Goal: Obtain resource: Download file/media

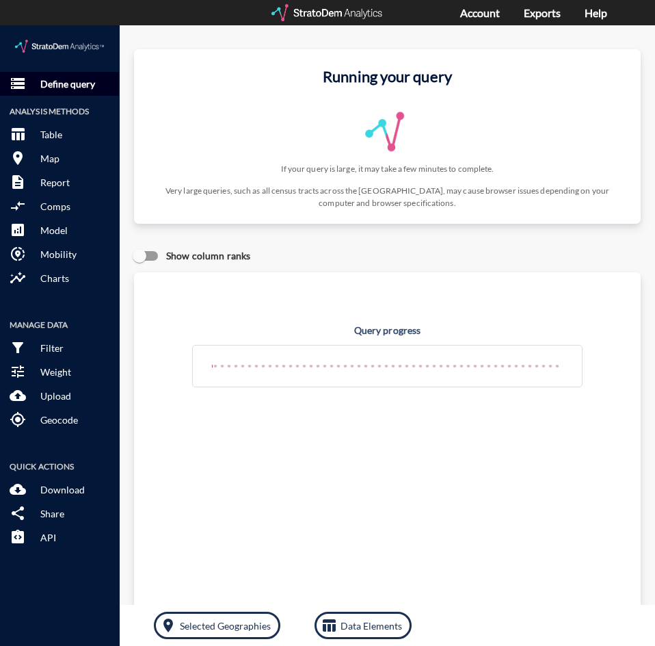
click p "Define query"
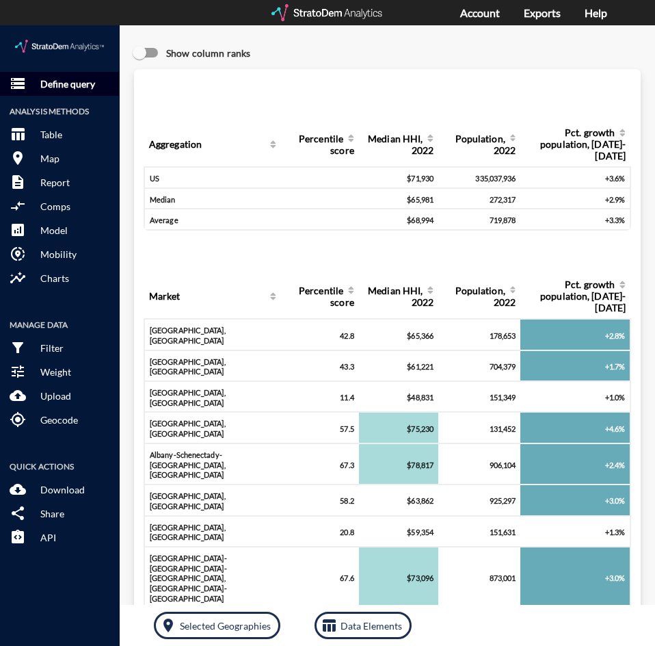
click button "storage Define query"
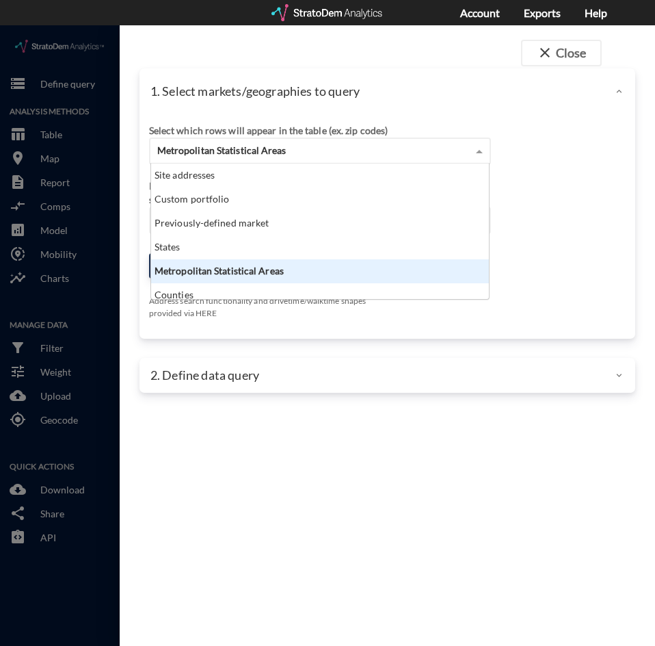
click span "Metropolitan Statistical Areas"
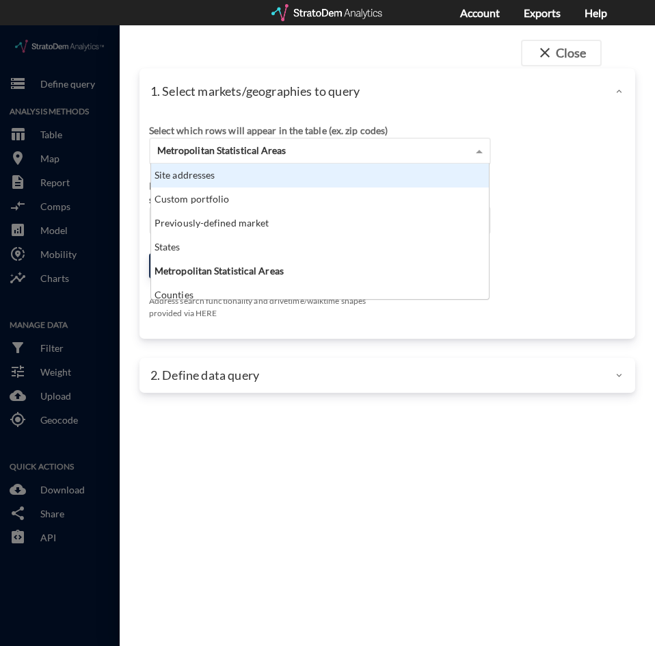
click div "Site addresses"
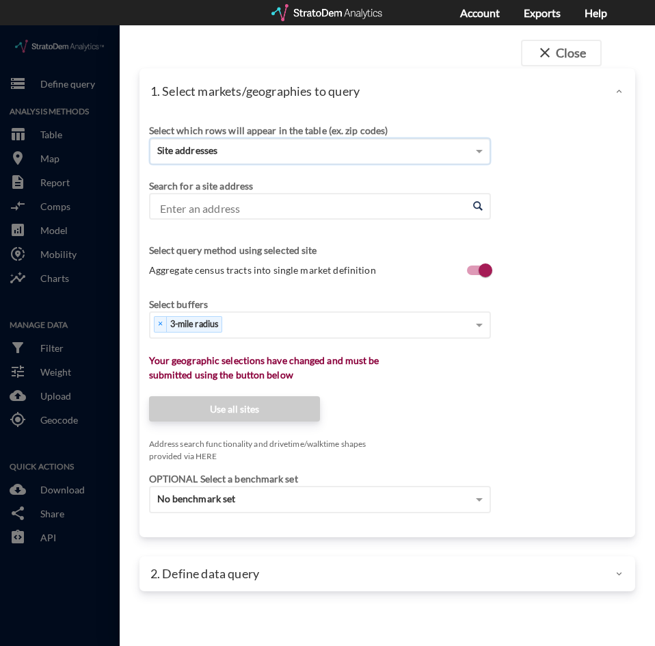
click input "Enter an address"
click input "[STREET_ADDRESS][PERSON_NAME]"
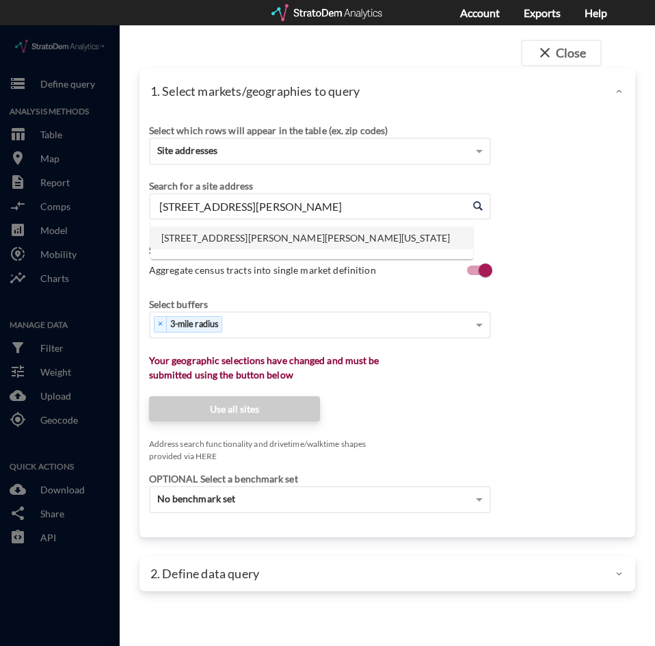
click li "5 Harry Shupe Blvd, Wharton, New Jersey"
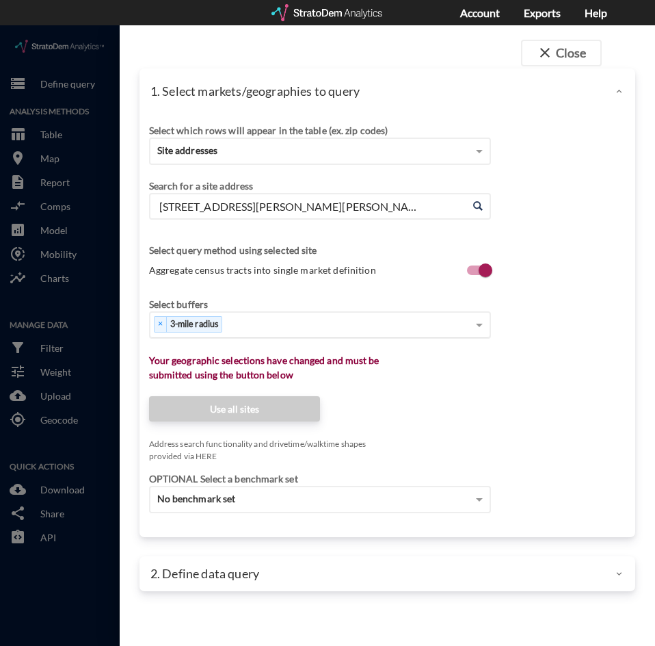
type input "5 Harry Shupe Blvd, Wharton, New Jersey"
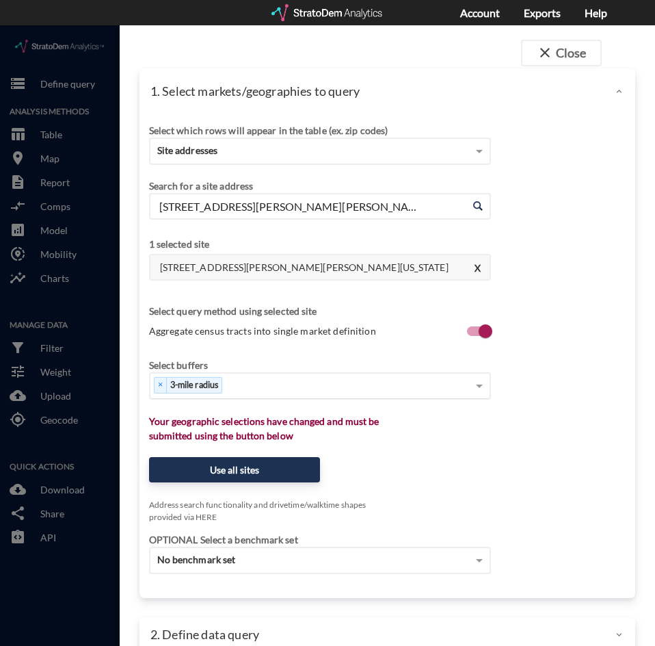
click span "Aggregate census tracts into single market definition"
click input "Aggregate census tracts into single market definition"
click span "Aggregate census tracts into single market definition"
click input "Aggregate census tracts into single market definition"
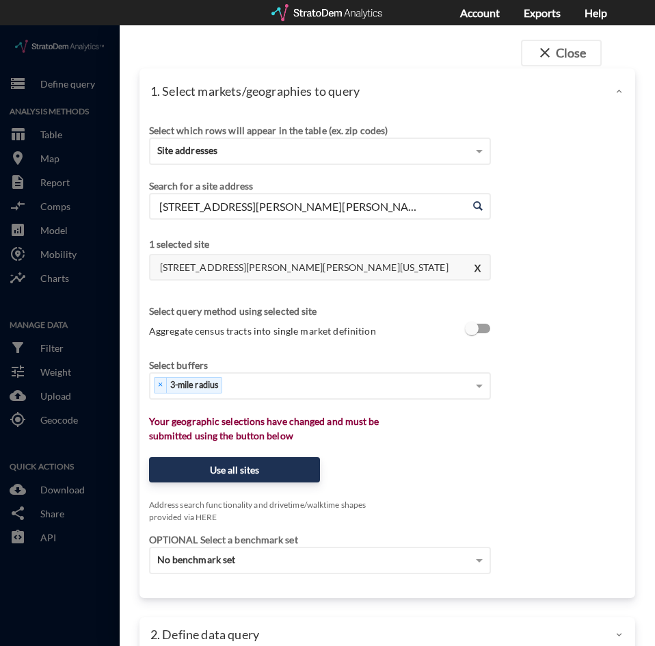
checkbox input "true"
click div "× 3-mile radius"
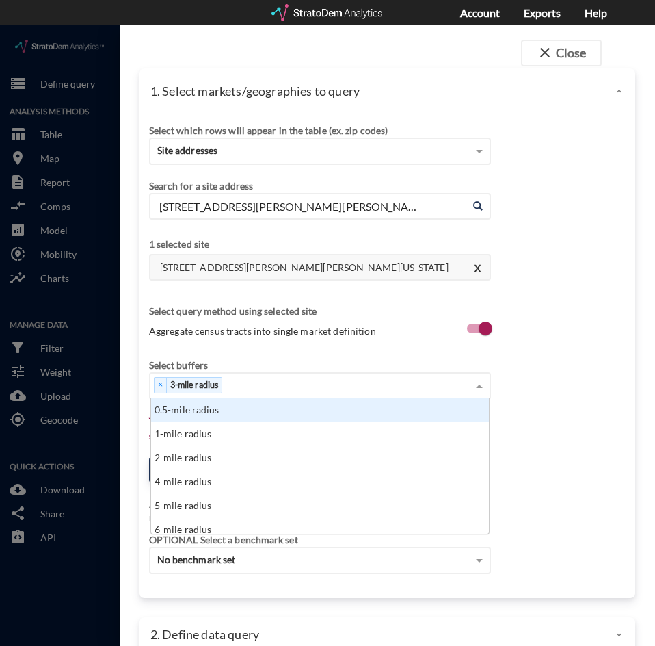
scroll to position [125, 330]
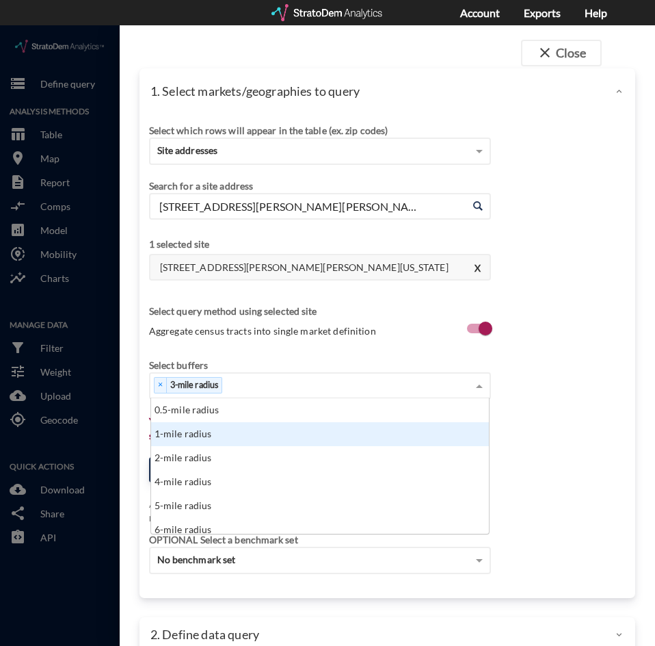
click div "1-mile radius"
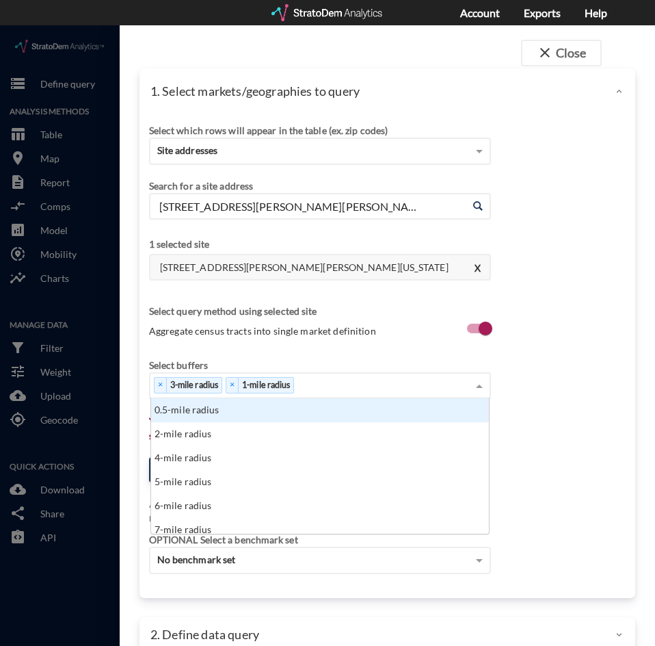
click div "× 3-mile radius × 1-mile radius"
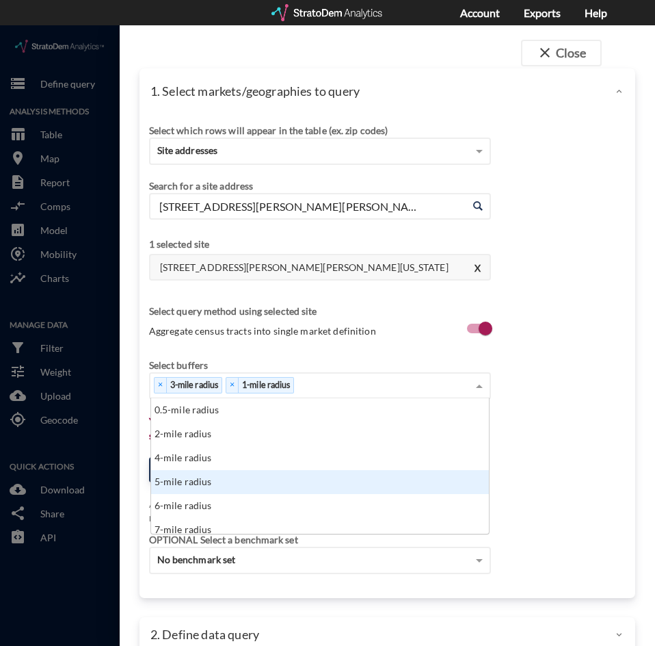
click div "5-mile radius"
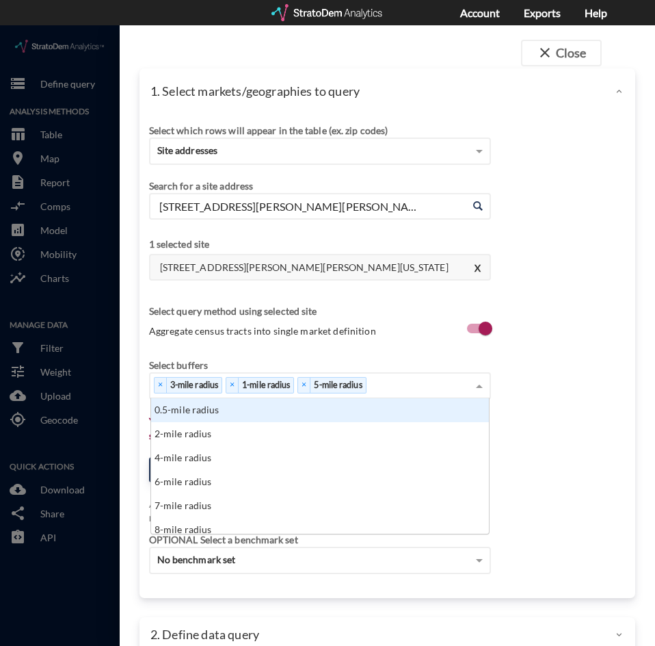
click div "× 3-mile radius × 1-mile radius × 5-mile radius"
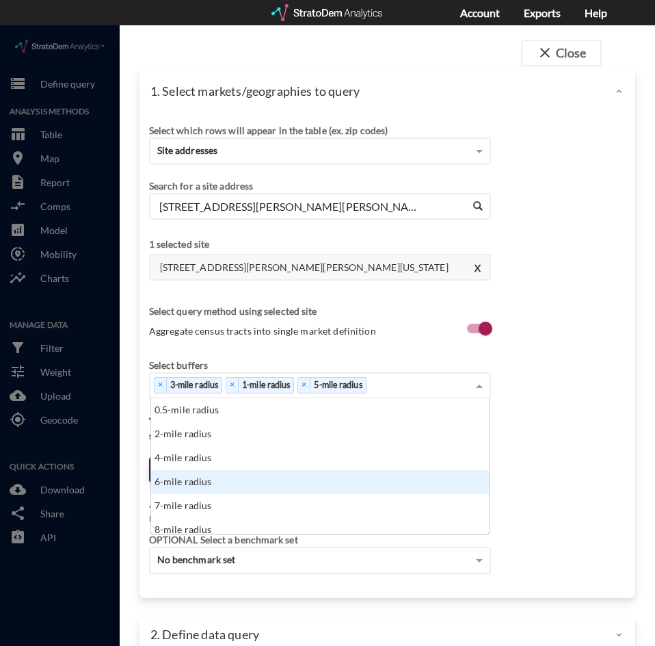
scroll to position [68, 0]
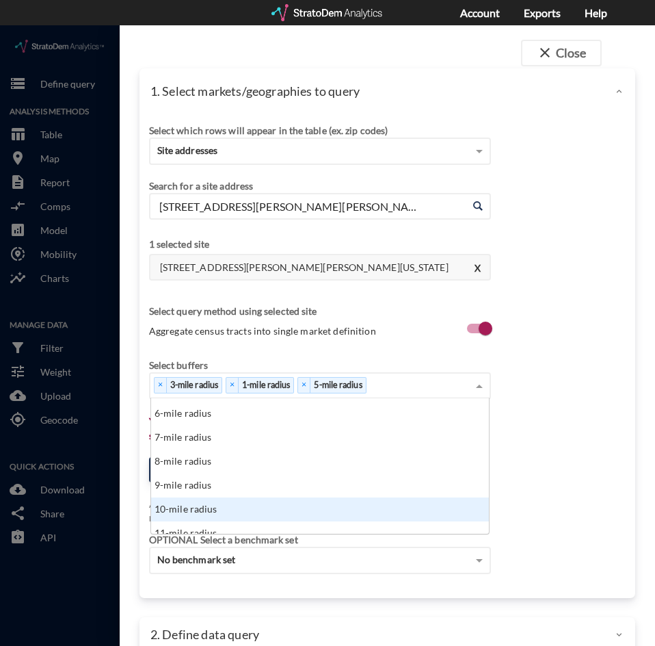
click div "10-mile radius"
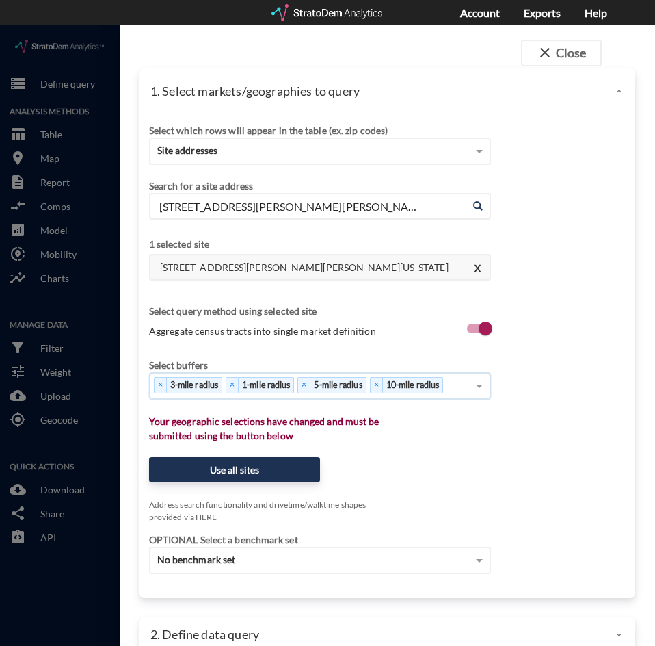
click div "Select which rows will appear in the table (ex. zip codes) Site addresses Selec…"
click button "Use all sites"
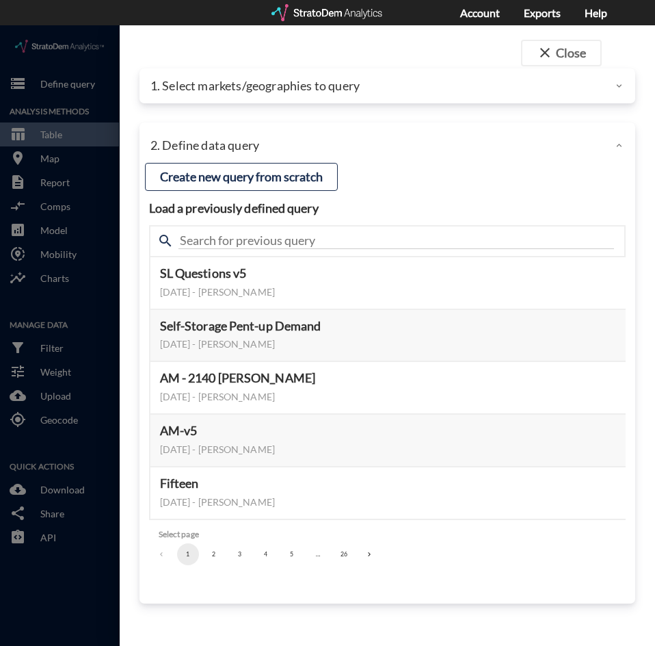
click div "1. Select markets/geographies to query"
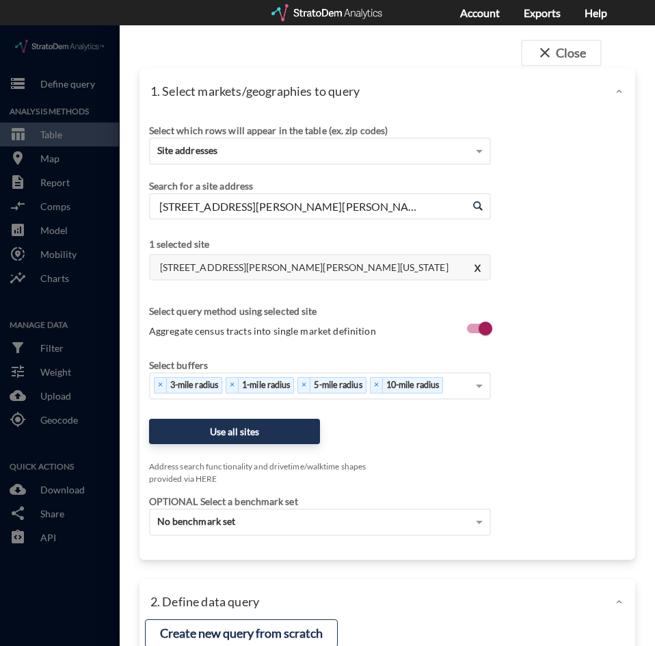
click div "1. Select markets/geographies to query"
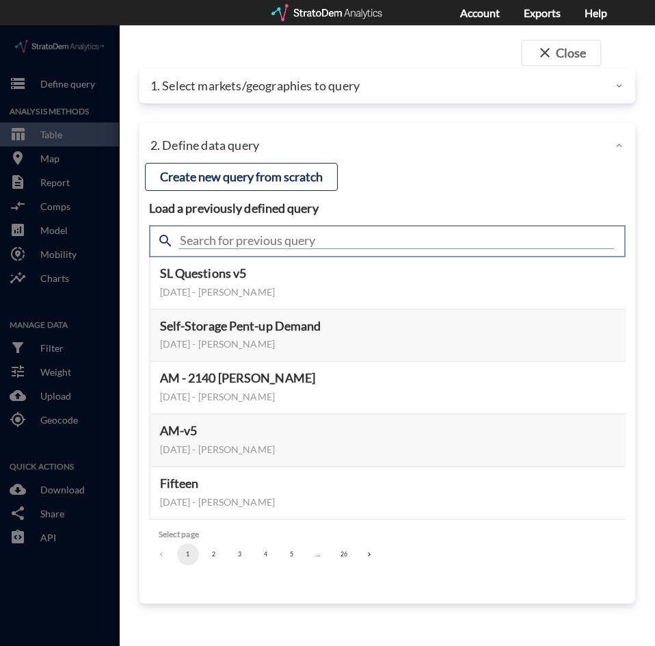
click input "text"
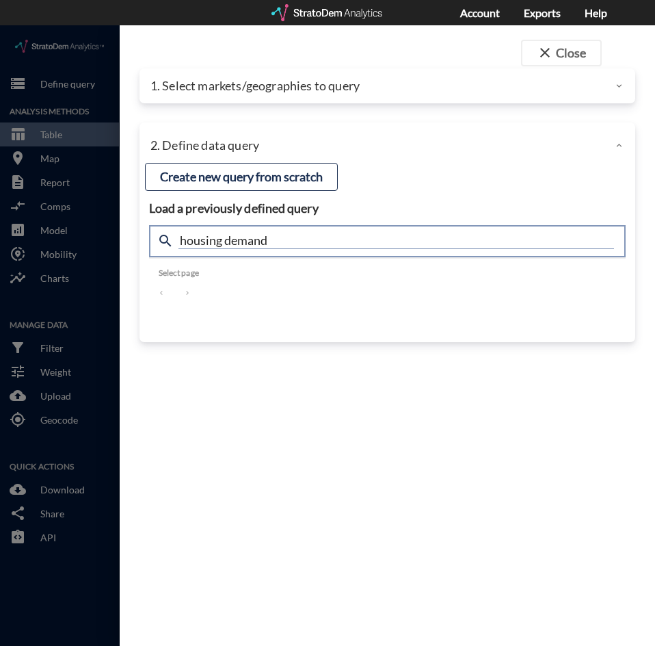
type input "housing demand"
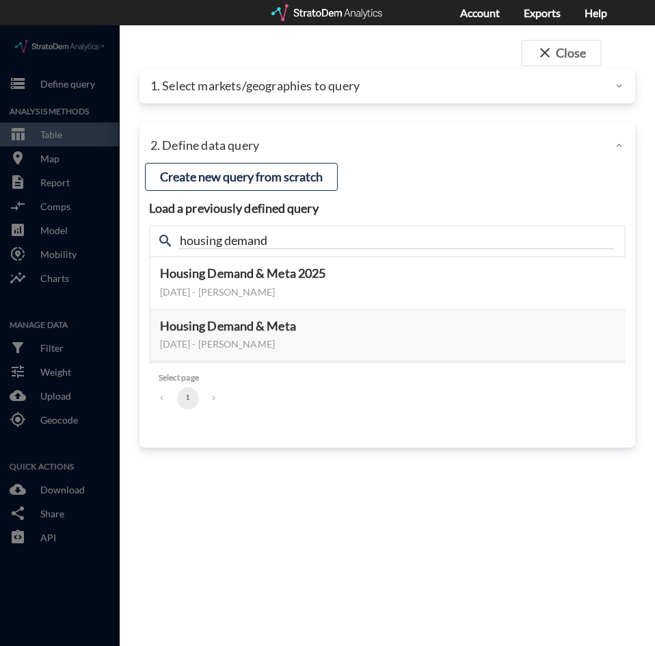
click div "close Close 1. Select markets/geographies to query Select which rows will appea…"
click button "Select this query"
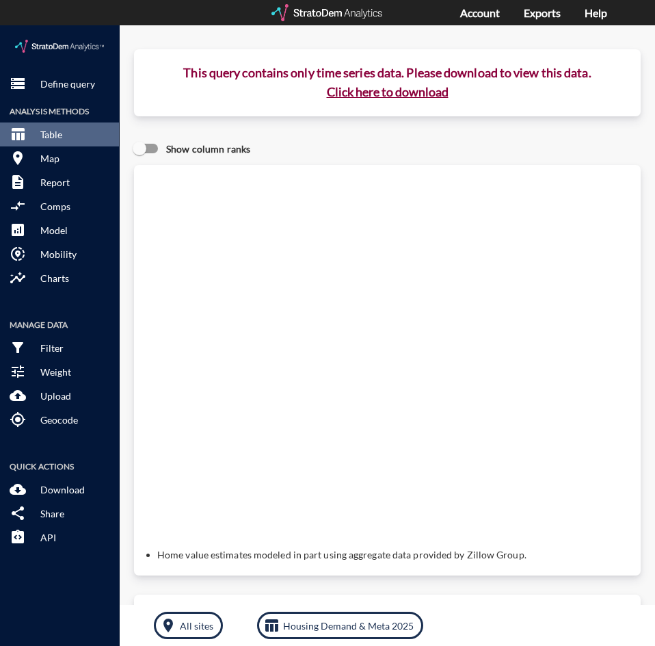
click button "Click here to download"
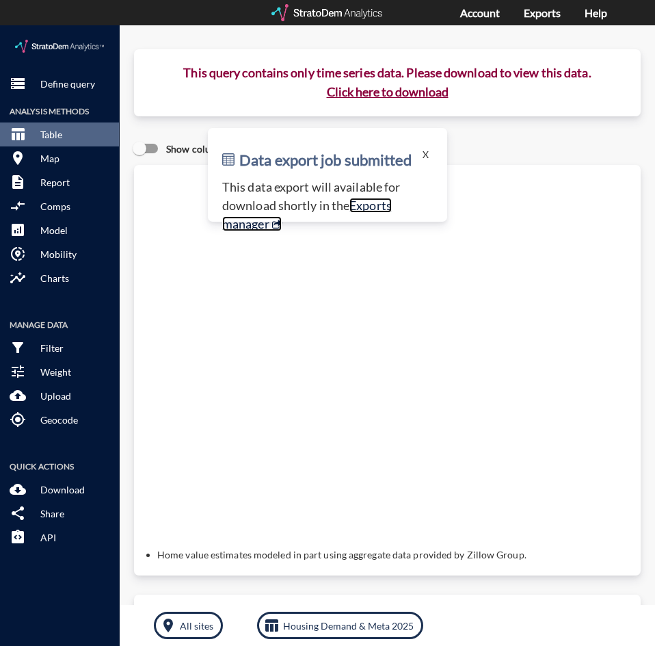
click link "Exports manager"
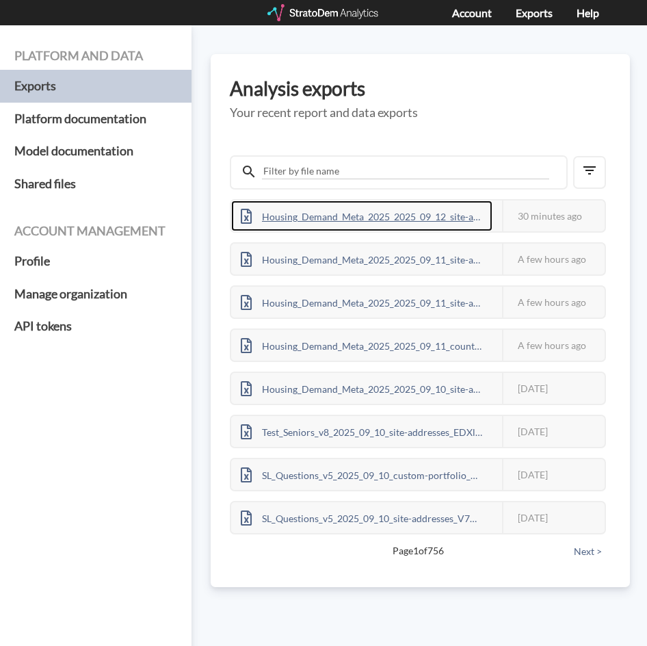
click at [302, 211] on div "Housing_Demand_Meta_2025_2025_09_12_site-addresses_6qWXBK7g.xlsx" at bounding box center [361, 215] width 261 height 31
